Goal: Transaction & Acquisition: Book appointment/travel/reservation

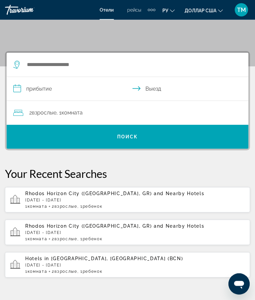
scroll to position [60, 0]
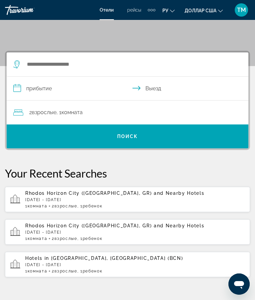
click at [119, 202] on div "Rhodos Horizon City ([GEOGRAPHIC_DATA], GR) and Nearby Hotels [DATE] - [DATE] 1…" at bounding box center [135, 200] width 220 height 18
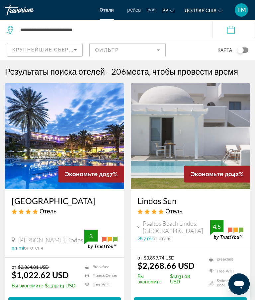
click at [69, 51] on span "Крупнейшие сбережения" at bounding box center [52, 49] width 81 height 5
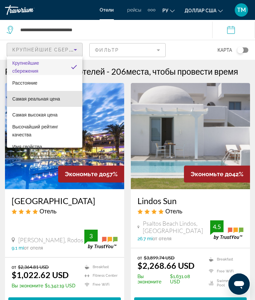
click at [59, 101] on font "Самая реальная цена" at bounding box center [36, 98] width 48 height 5
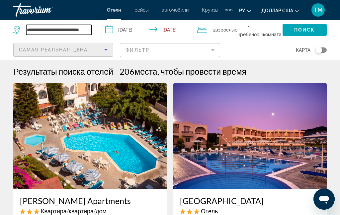
click at [66, 31] on input "**********" at bounding box center [58, 30] width 65 height 10
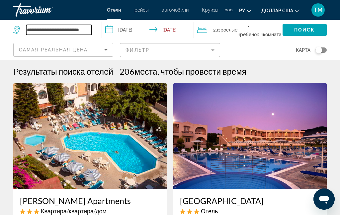
click at [91, 31] on input "**********" at bounding box center [58, 30] width 65 height 10
type input "******"
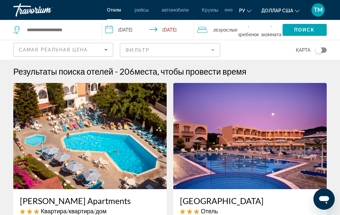
click at [15, 30] on icon "Search widget" at bounding box center [16, 30] width 6 height 8
click at [18, 31] on icon "Search widget" at bounding box center [17, 30] width 8 height 8
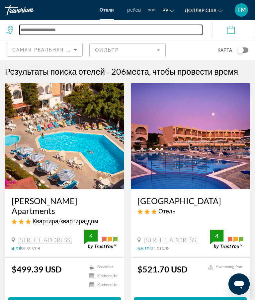
click at [38, 31] on input "Search widget" at bounding box center [111, 30] width 183 height 10
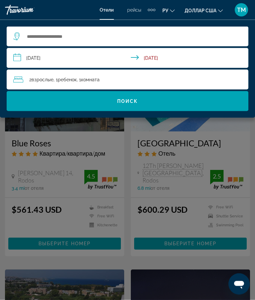
scroll to position [295, 0]
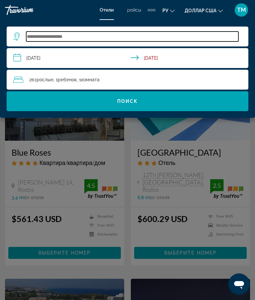
click at [76, 37] on input "Search widget" at bounding box center [132, 37] width 212 height 10
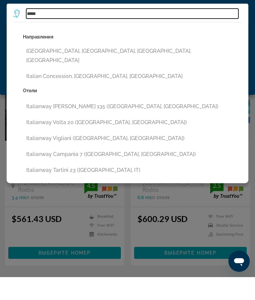
scroll to position [270, 0]
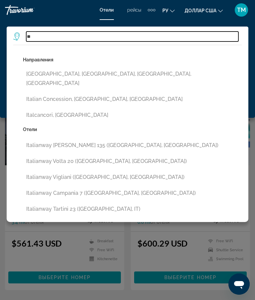
type input "*"
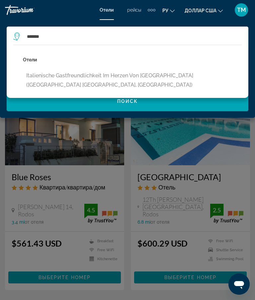
click at [168, 79] on button "Italienische Gastfreundlichkeit im Herzen von [GEOGRAPHIC_DATA] ([GEOGRAPHIC_DA…" at bounding box center [132, 80] width 219 height 22
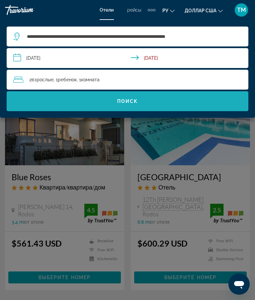
click at [198, 102] on span "Search widget" at bounding box center [128, 101] width 242 height 16
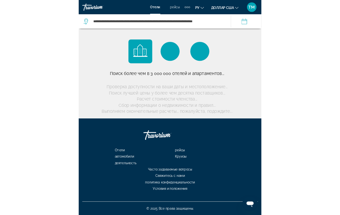
scroll to position [27, 0]
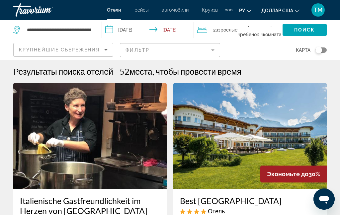
click at [99, 50] on span "Крупнейшие сбережения" at bounding box center [59, 49] width 81 height 5
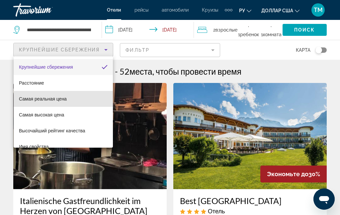
click at [72, 102] on mat-option "Самая реальная цена" at bounding box center [63, 99] width 99 height 16
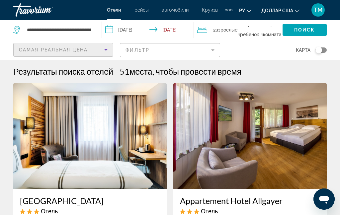
click at [206, 49] on mat-form-field "Фильтр" at bounding box center [170, 50] width 100 height 14
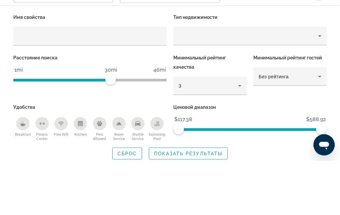
scroll to position [54, 0]
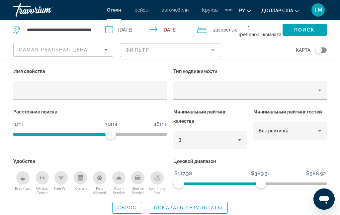
click at [216, 212] on span "Search widget" at bounding box center [188, 208] width 78 height 16
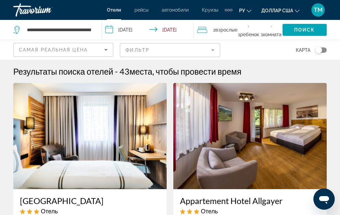
click at [100, 51] on div "Самая реальная цена" at bounding box center [61, 50] width 85 height 8
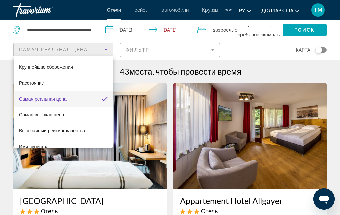
click at [204, 31] on div at bounding box center [170, 107] width 340 height 215
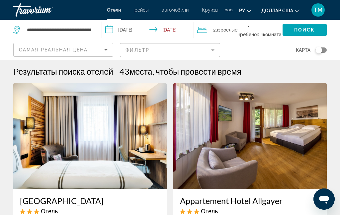
click at [105, 51] on icon "Sort by" at bounding box center [106, 50] width 8 height 8
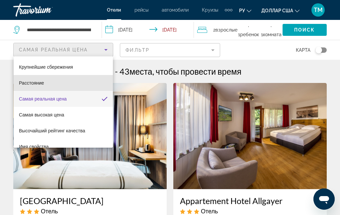
click at [44, 82] on font "Расстояние" at bounding box center [31, 82] width 25 height 5
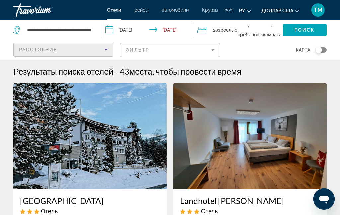
click at [96, 50] on div "Расстояние" at bounding box center [61, 50] width 85 height 8
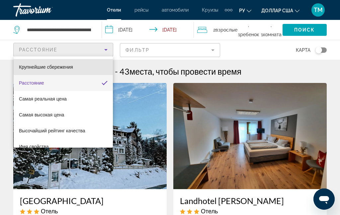
click at [55, 69] on font "Крупнейшие сбережения" at bounding box center [46, 66] width 54 height 5
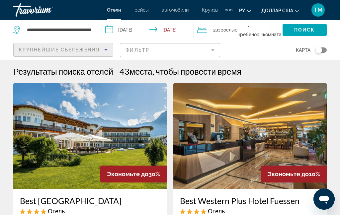
click at [101, 50] on div "Крупнейшие сбережения" at bounding box center [61, 50] width 85 height 8
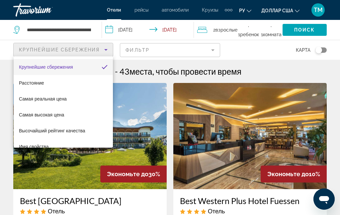
click at [75, 37] on div at bounding box center [170, 107] width 340 height 215
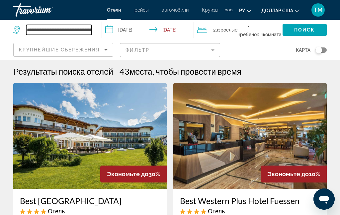
click at [71, 30] on input "**********" at bounding box center [58, 30] width 65 height 10
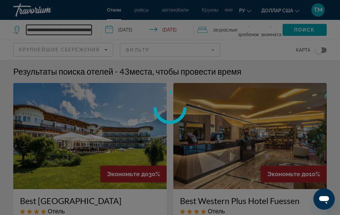
click at [86, 29] on input "**********" at bounding box center [58, 30] width 65 height 10
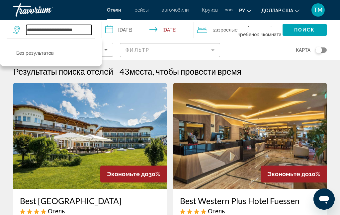
click at [85, 28] on input "**********" at bounding box center [58, 30] width 65 height 10
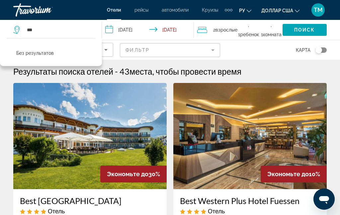
click at [66, 21] on div "*** Без результатов" at bounding box center [54, 30] width 82 height 20
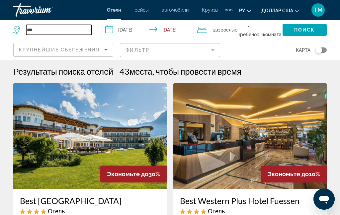
click at [65, 29] on input "***" at bounding box center [58, 30] width 65 height 10
type input "*"
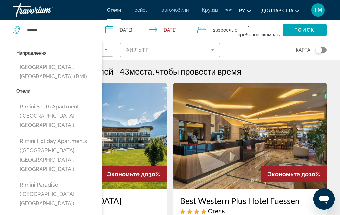
click at [53, 69] on button "[GEOGRAPHIC_DATA], [GEOGRAPHIC_DATA] (RMI)" at bounding box center [55, 72] width 79 height 22
type input "**********"
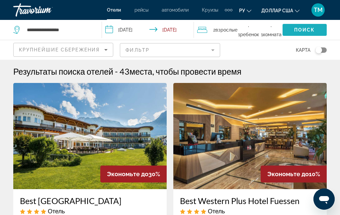
click at [255, 32] on span "Search widget" at bounding box center [305, 30] width 44 height 16
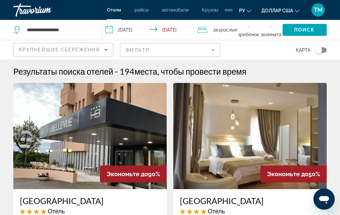
click at [103, 51] on icon "Sort by" at bounding box center [106, 50] width 8 height 8
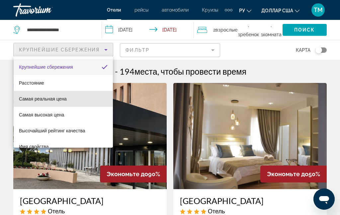
click at [63, 101] on font "Самая реальная цена" at bounding box center [43, 98] width 48 height 5
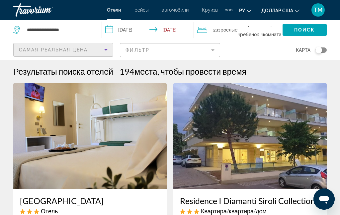
click at [179, 12] on font "автомобили" at bounding box center [175, 9] width 27 height 5
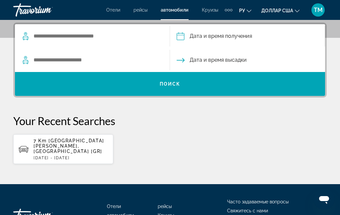
scroll to position [165, 0]
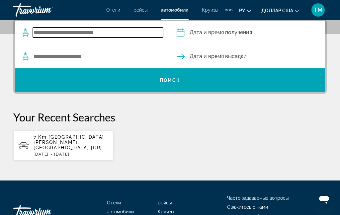
click at [115, 35] on input "Search widget" at bounding box center [98, 33] width 130 height 10
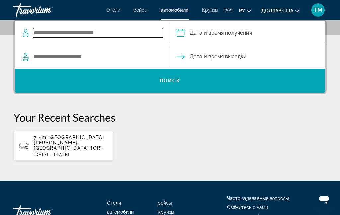
scroll to position [162, 0]
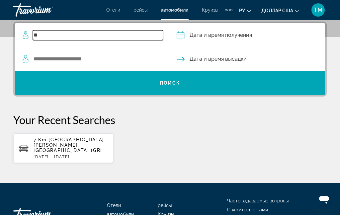
click at [86, 37] on input "**" at bounding box center [98, 35] width 130 height 10
type input "******"
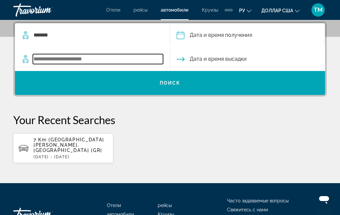
click at [117, 54] on input "Search widget" at bounding box center [98, 59] width 130 height 10
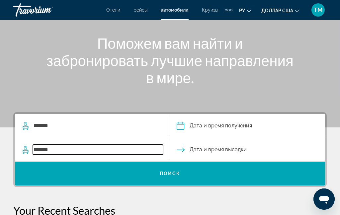
type input "******"
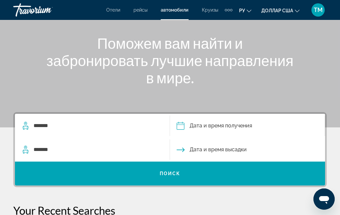
click at [253, 124] on input "Pickup date" at bounding box center [247, 127] width 158 height 26
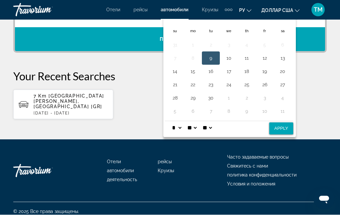
scroll to position [179, 0]
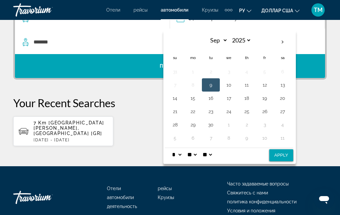
click at [255, 43] on th "Next month" at bounding box center [283, 42] width 18 height 15
select select "*"
click at [174, 81] on button "5" at bounding box center [175, 84] width 11 height 9
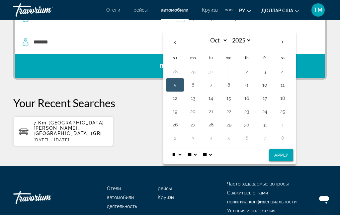
click at [255, 100] on button "18" at bounding box center [282, 98] width 11 height 9
click at [174, 80] on button "5" at bounding box center [175, 84] width 11 height 9
click at [255, 160] on button "Apply" at bounding box center [281, 156] width 24 height 12
type input "**********"
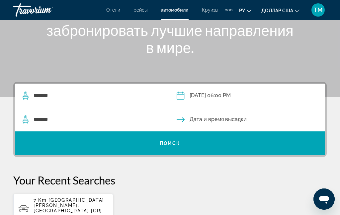
click at [242, 119] on input "Drop-off date" at bounding box center [247, 121] width 158 height 26
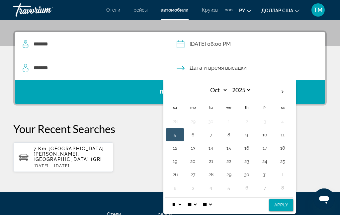
scroll to position [162, 0]
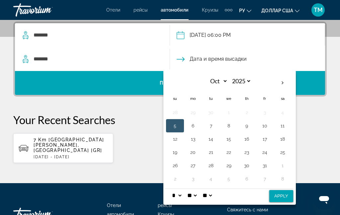
click at [255, 141] on button "18" at bounding box center [282, 139] width 11 height 9
click at [255, 200] on button "Apply" at bounding box center [281, 196] width 24 height 12
type input "**********"
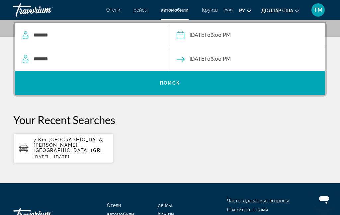
click at [255, 83] on span "Search widget" at bounding box center [170, 83] width 310 height 16
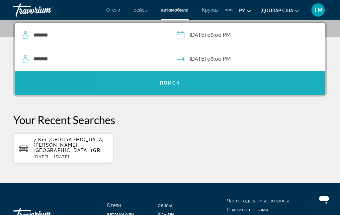
click at [255, 83] on span "Search widget" at bounding box center [170, 83] width 310 height 16
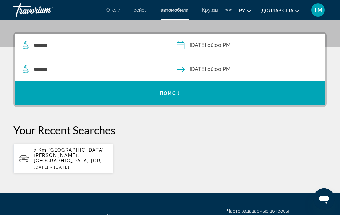
scroll to position [153, 0]
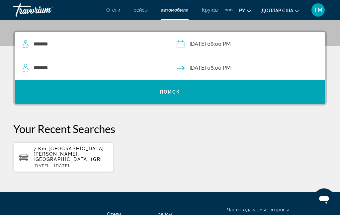
click at [42, 164] on p "[DATE] - [DATE]" at bounding box center [71, 166] width 74 height 5
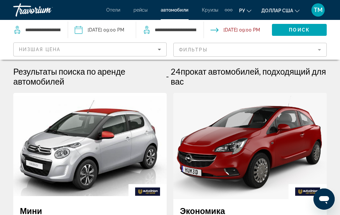
click at [107, 10] on font "Отели" at bounding box center [113, 9] width 14 height 5
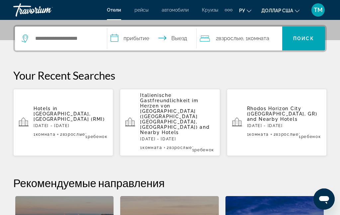
scroll to position [166, 0]
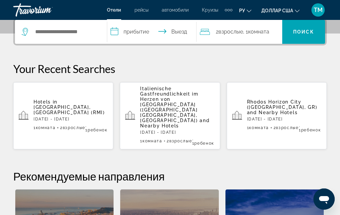
click at [47, 126] on span "1 Комната номера" at bounding box center [45, 128] width 22 height 5
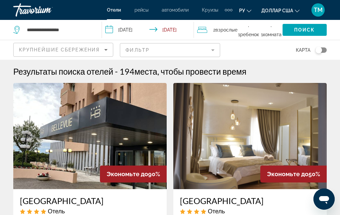
click at [102, 53] on icon "Sort by" at bounding box center [106, 50] width 8 height 8
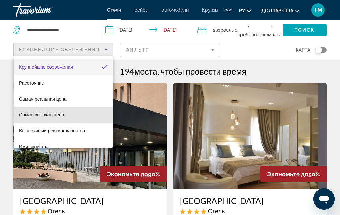
click at [59, 119] on mat-option "Самая высокая цена" at bounding box center [63, 115] width 99 height 16
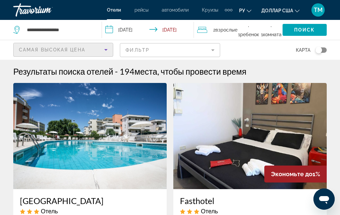
click at [107, 51] on icon "Sort by" at bounding box center [106, 50] width 8 height 8
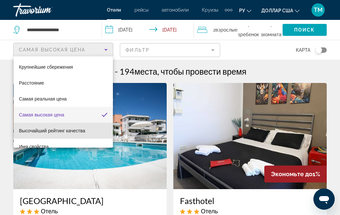
click at [88, 134] on mat-option "Высочайший рейтинг качества" at bounding box center [63, 131] width 99 height 16
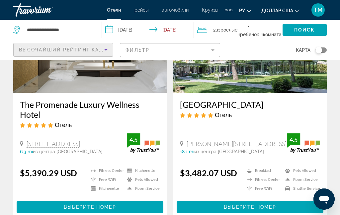
scroll to position [333, 0]
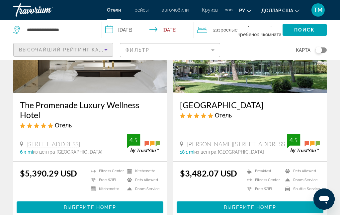
click at [248, 8] on mat-icon "Изменить язык" at bounding box center [249, 10] width 5 height 5
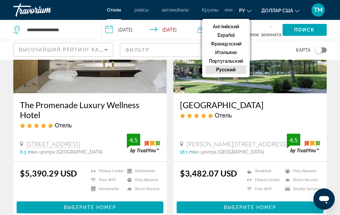
click at [237, 70] on button "русский" at bounding box center [226, 69] width 41 height 9
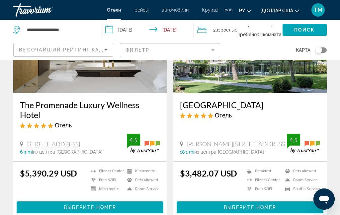
click at [255, 12] on button "доллар США доллар США ($) MXN (мексиканские песо) Канадские доллары (Can$) Фунт…" at bounding box center [280, 11] width 38 height 10
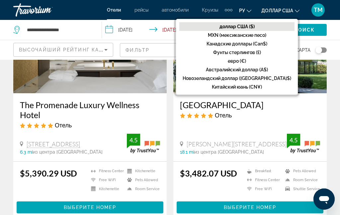
click at [246, 63] on font "евро (€)" at bounding box center [237, 60] width 18 height 5
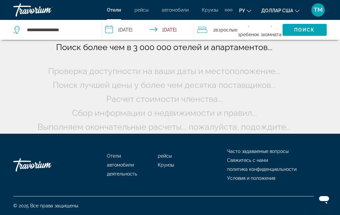
scroll to position [53, 0]
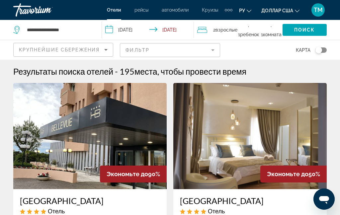
click at [103, 52] on icon "Sort by" at bounding box center [106, 50] width 8 height 8
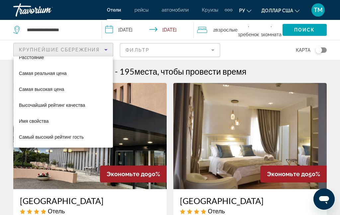
scroll to position [26, 0]
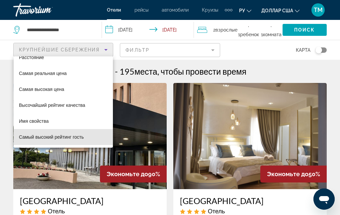
click at [90, 140] on mat-option "Самый высокий рейтинг гость" at bounding box center [63, 137] width 99 height 16
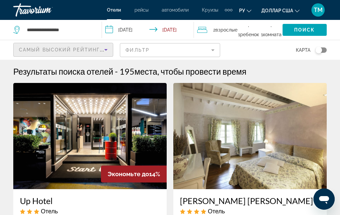
click at [105, 52] on icon "Sort by" at bounding box center [106, 50] width 8 height 8
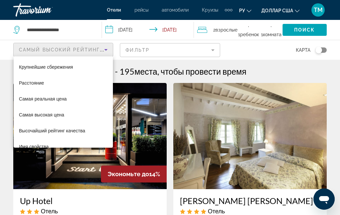
scroll to position [23, 0]
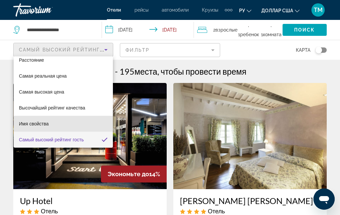
click at [45, 126] on font "Имя свойства" at bounding box center [34, 123] width 30 height 5
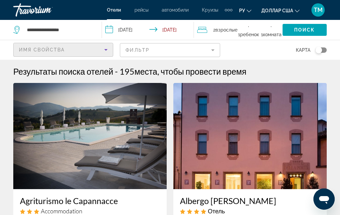
click at [101, 53] on div "Имя свойства" at bounding box center [61, 50] width 85 height 8
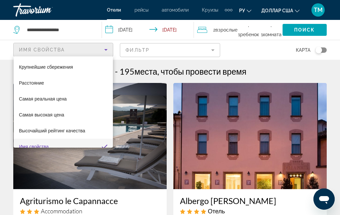
scroll to position [7, 0]
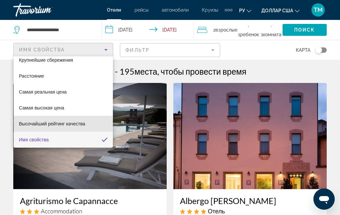
click at [81, 126] on font "Высочайший рейтинг качества" at bounding box center [52, 123] width 66 height 5
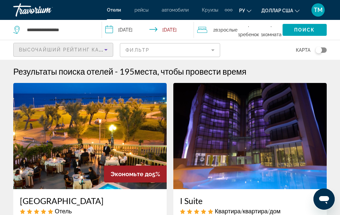
click at [103, 53] on icon "Sort by" at bounding box center [106, 50] width 8 height 8
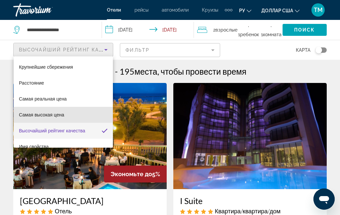
click at [58, 122] on mat-option "Самая высокая цена" at bounding box center [63, 115] width 99 height 16
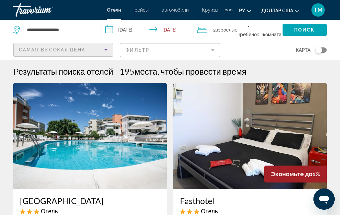
click at [103, 52] on icon "Sort by" at bounding box center [106, 50] width 8 height 8
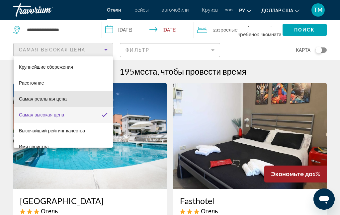
click at [77, 100] on mat-option "Самая реальная цена" at bounding box center [63, 99] width 99 height 16
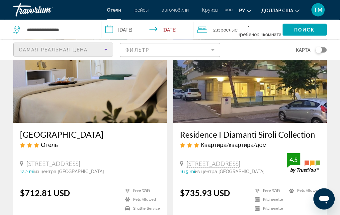
scroll to position [68, 0]
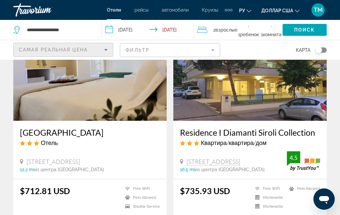
click at [36, 109] on img "Основное содержание" at bounding box center [89, 68] width 153 height 106
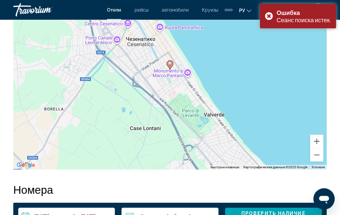
scroll to position [886, 0]
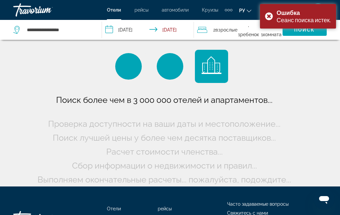
click at [255, 18] on div "Ошибка Сеанс поиска истек." at bounding box center [298, 16] width 76 height 25
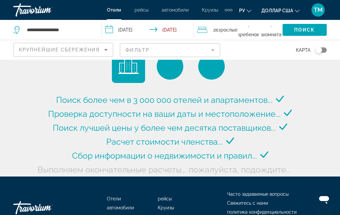
click at [137, 32] on input "**********" at bounding box center [149, 31] width 95 height 22
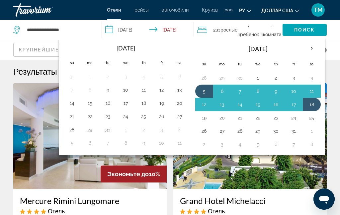
click at [225, 177] on img "Основное содержание" at bounding box center [249, 136] width 153 height 106
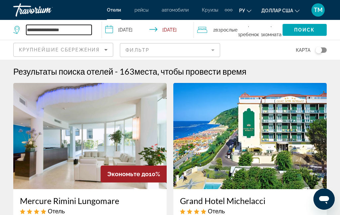
click at [76, 26] on input "**********" at bounding box center [58, 30] width 65 height 10
type input "***"
